Goal: Check status: Check status

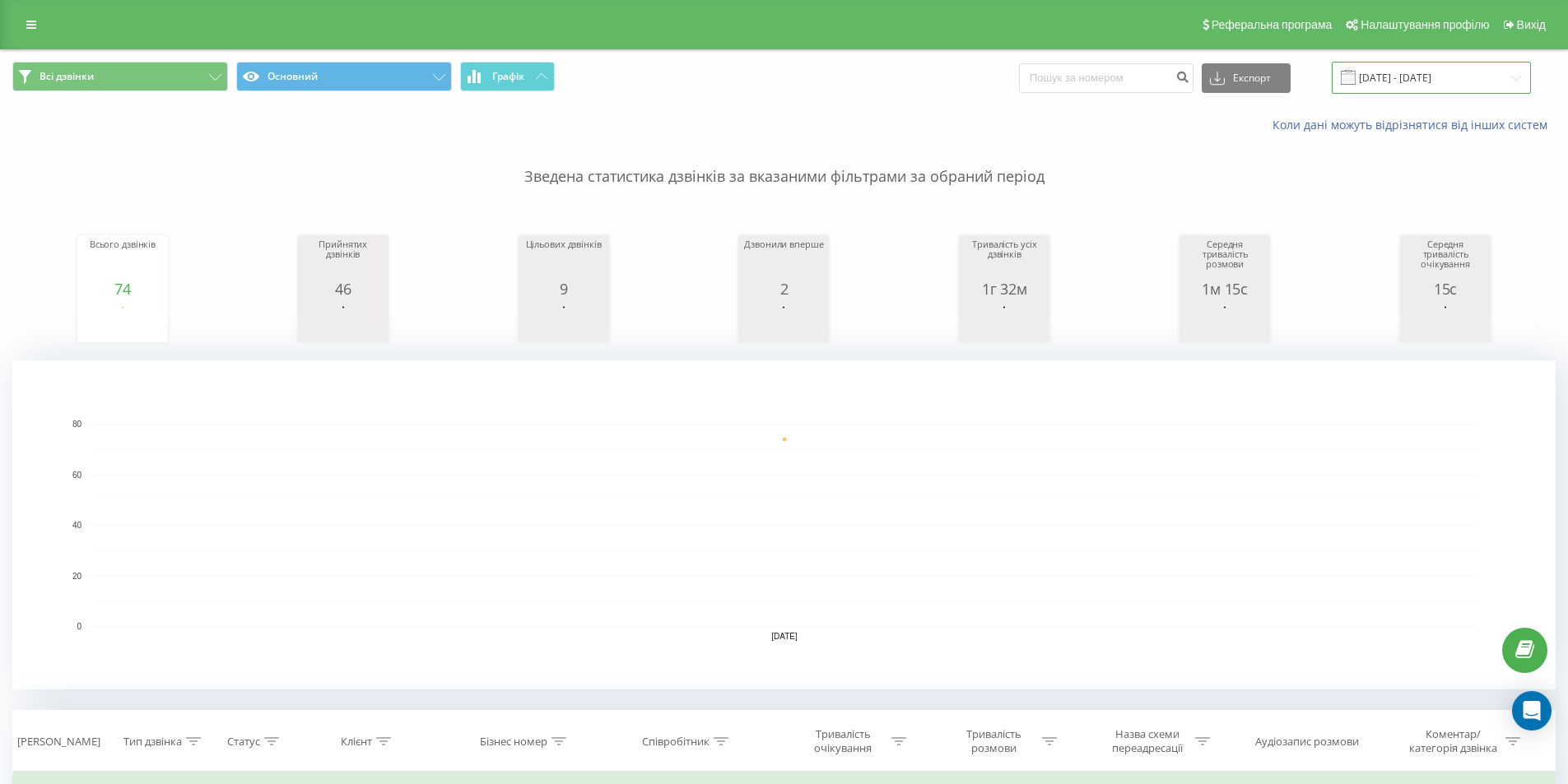
click at [1408, 79] on input "[DATE] - [DATE]" at bounding box center [1431, 77] width 199 height 32
click at [1416, 78] on input "[DATE] - [DATE]" at bounding box center [1431, 77] width 199 height 32
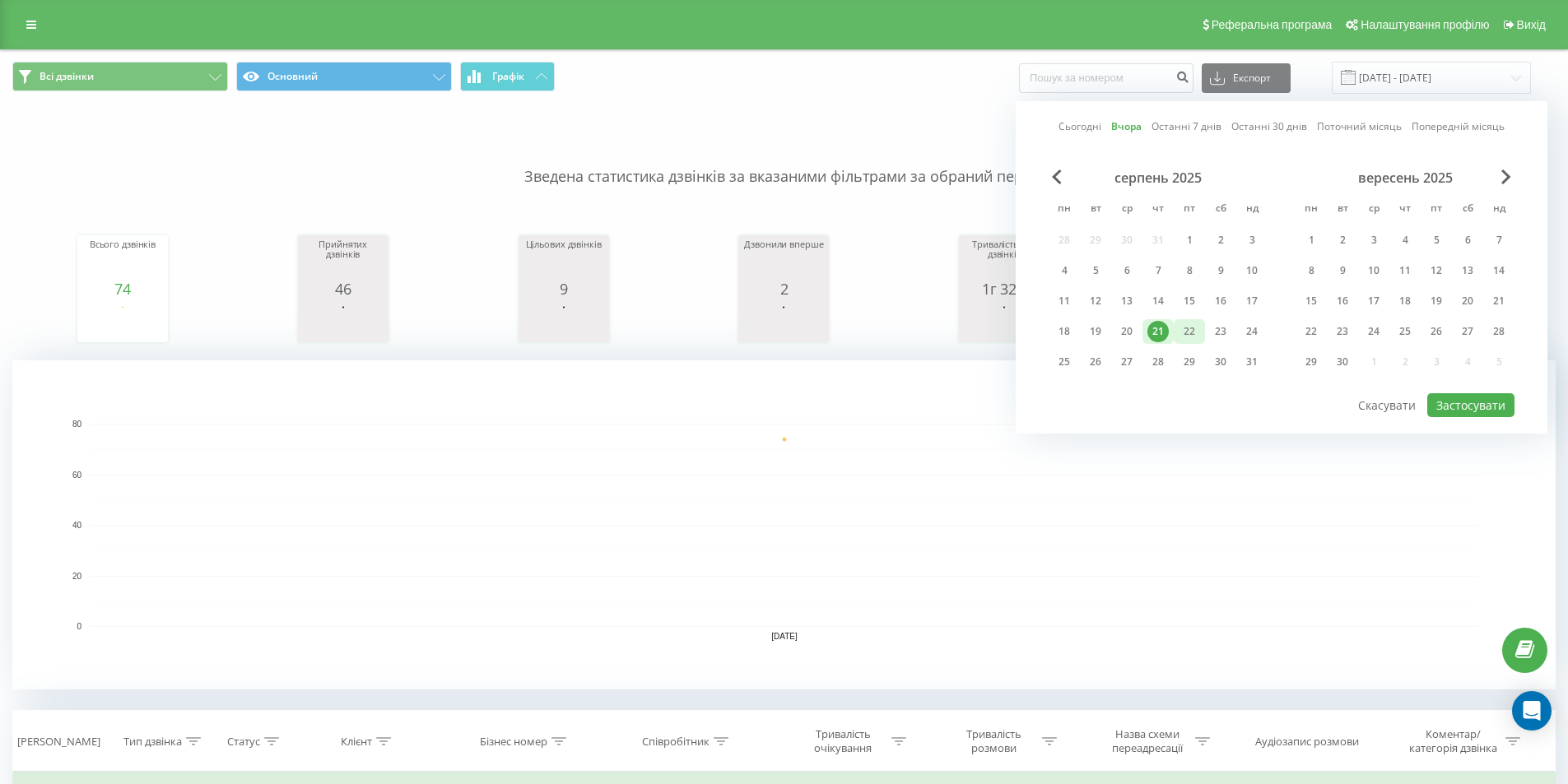
click at [1179, 327] on div "22" at bounding box center [1189, 332] width 22 height 22
click at [1459, 413] on button "Застосувати" at bounding box center [1471, 405] width 87 height 24
type input "[DATE] - [DATE]"
